Goal: Information Seeking & Learning: Learn about a topic

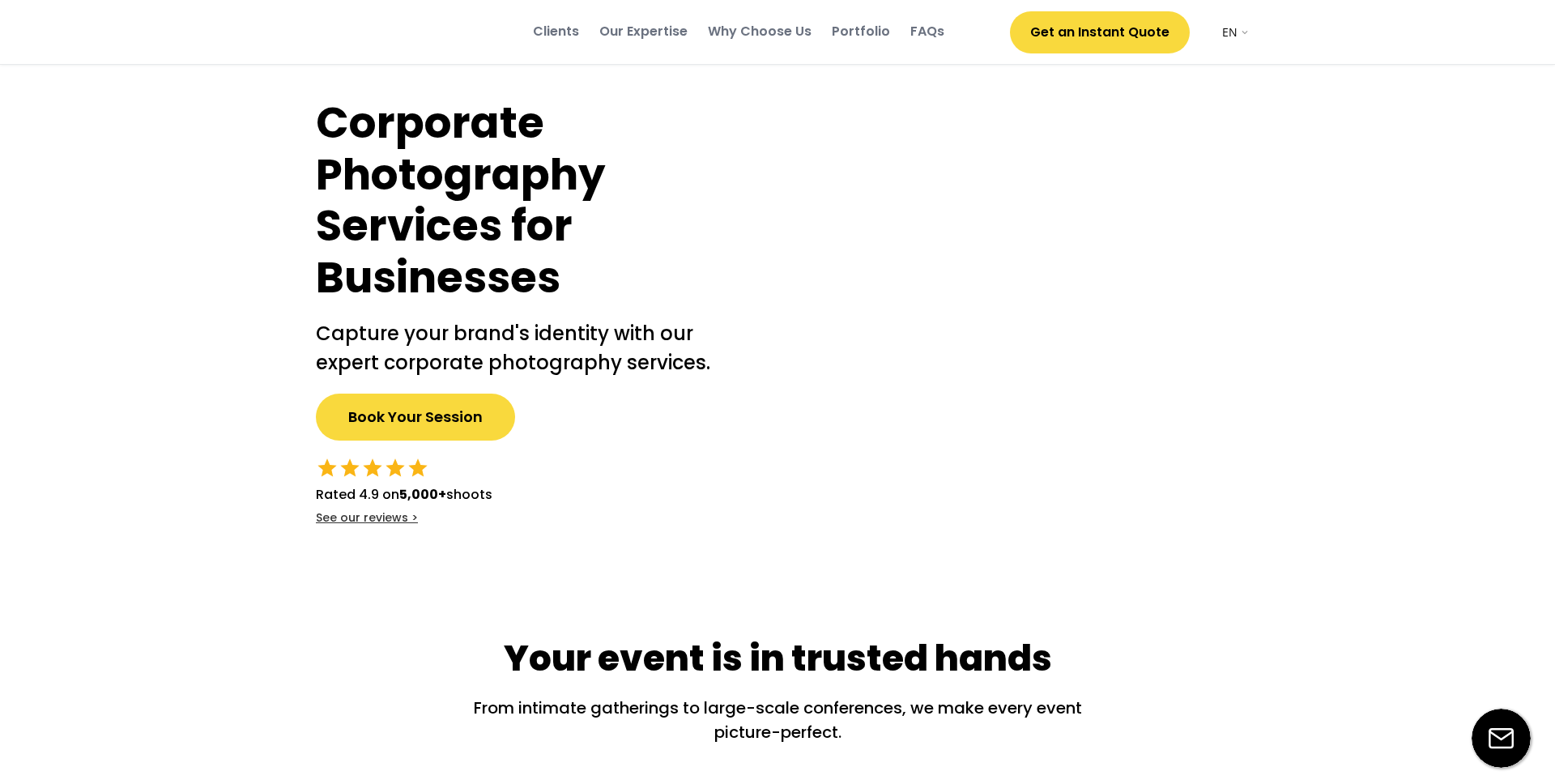
select select ""en""
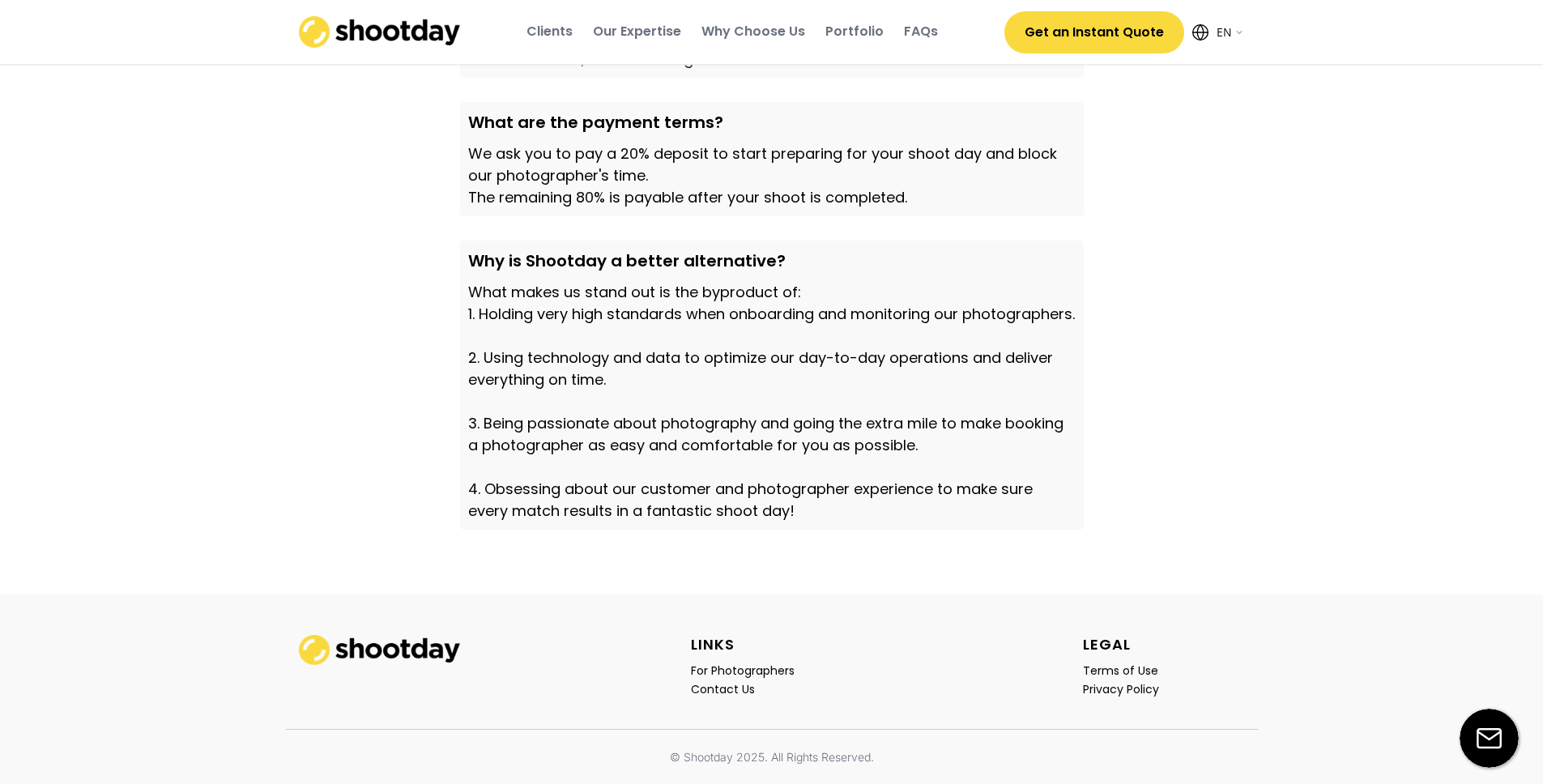
scroll to position [5506, 0]
click at [625, 37] on div "Our Expertise" at bounding box center [637, 31] width 89 height 18
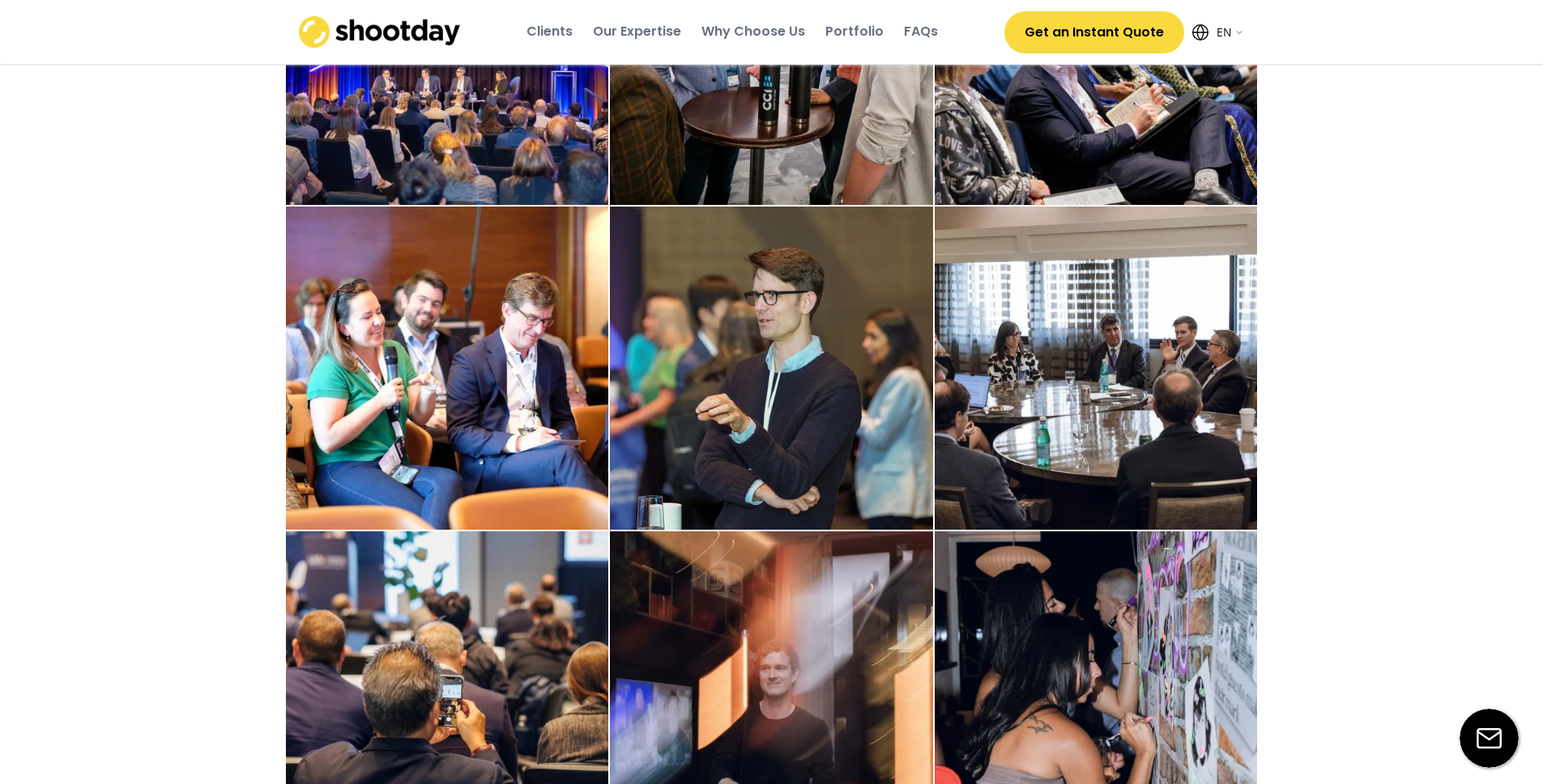
scroll to position [1015, 0]
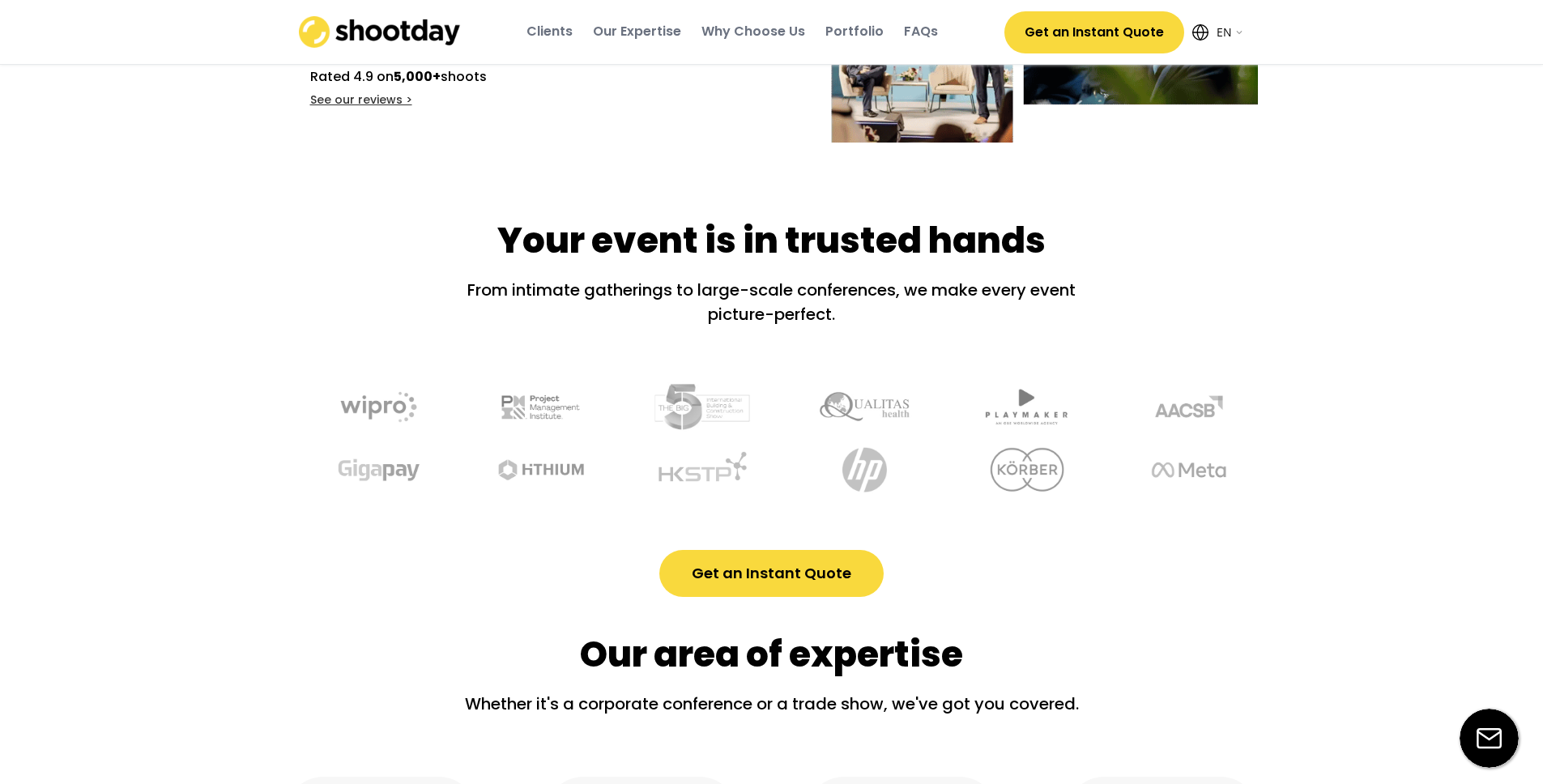
scroll to position [417, 0]
